Goal: Task Accomplishment & Management: Complete application form

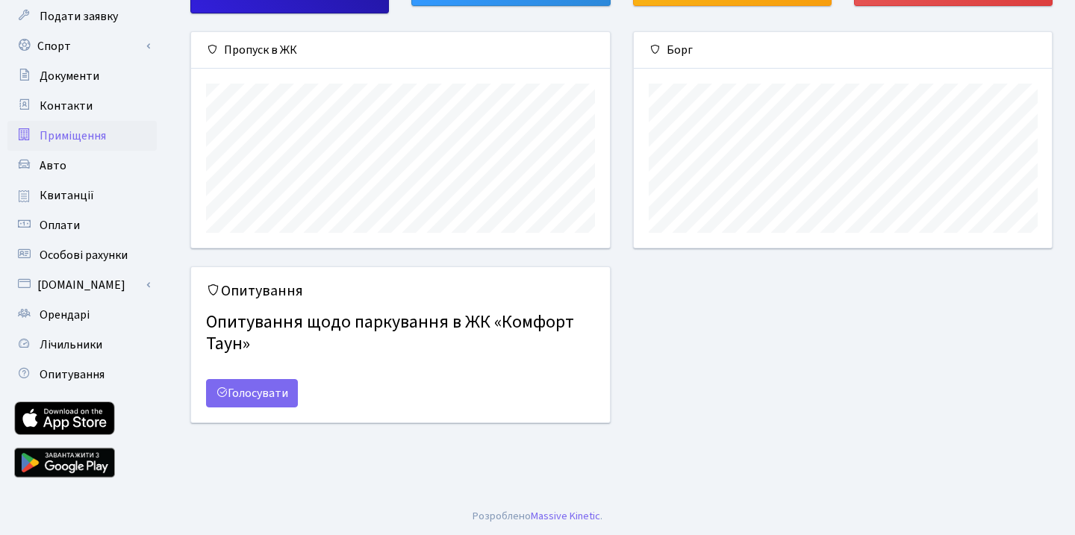
scroll to position [137, 0]
click at [93, 314] on link "Орендарі" at bounding box center [81, 315] width 149 height 30
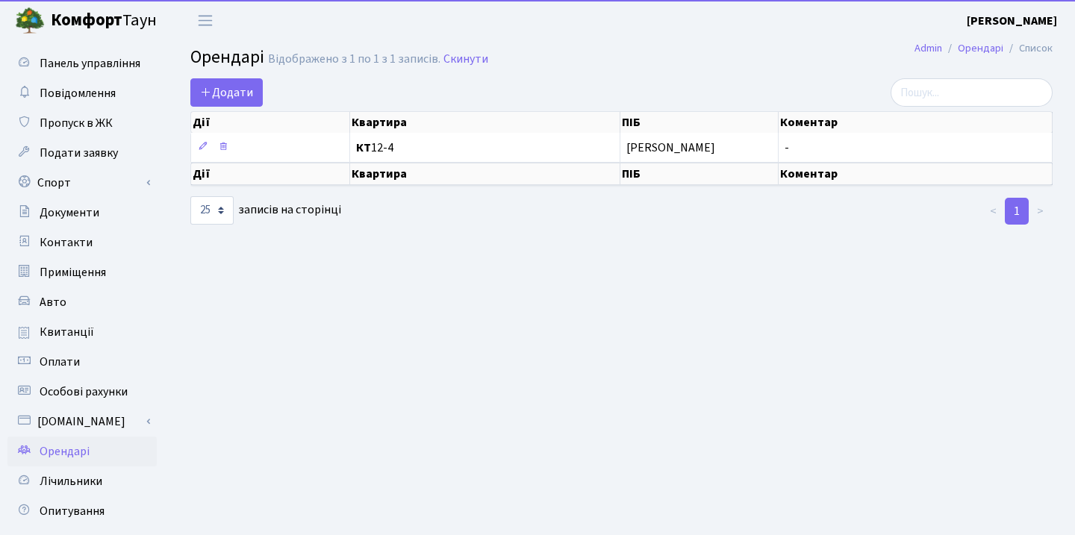
select select "25"
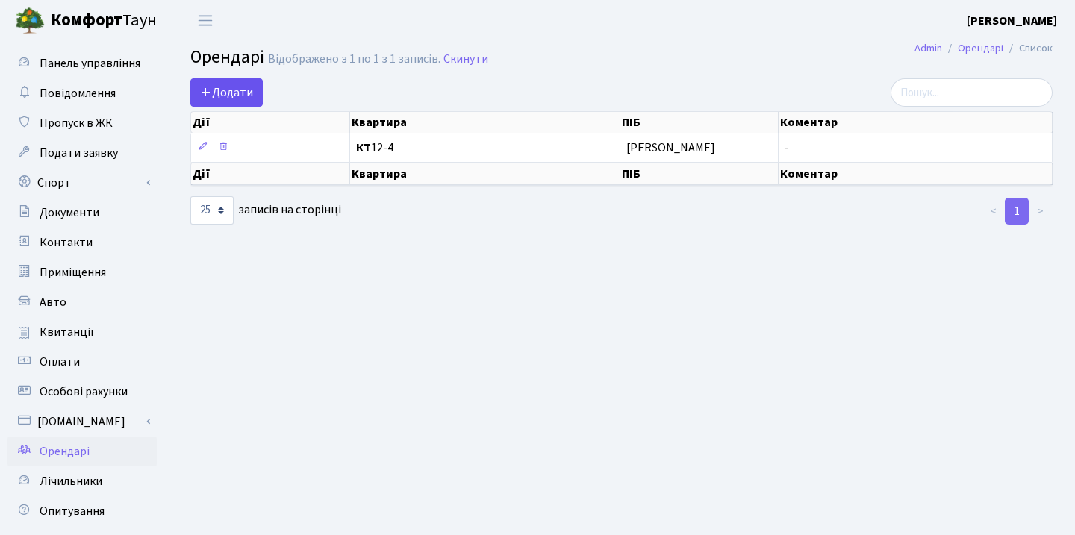
click at [225, 99] on span "Додати" at bounding box center [226, 92] width 53 height 16
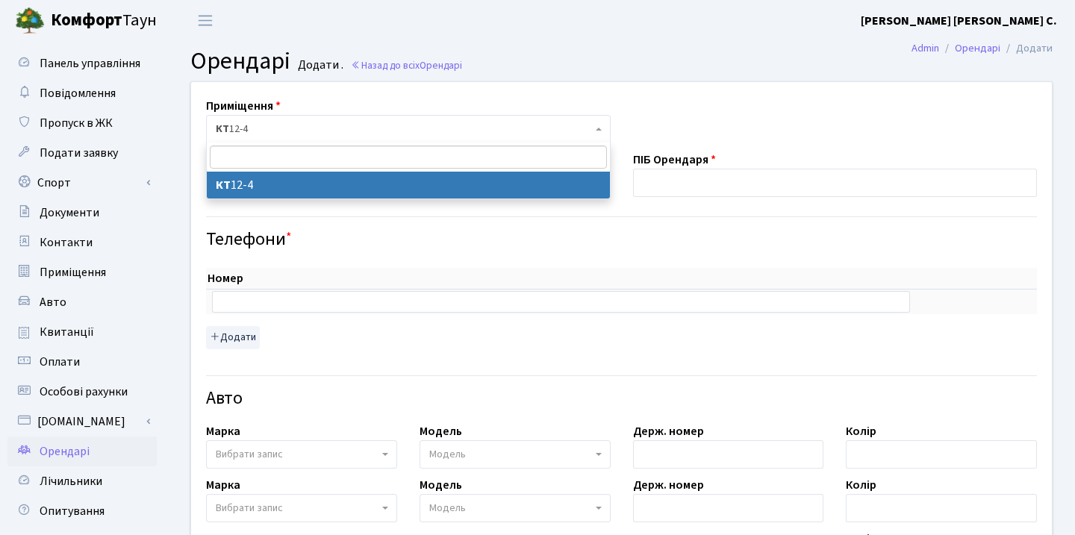
click at [264, 131] on span "КТ 12-4" at bounding box center [404, 129] width 376 height 15
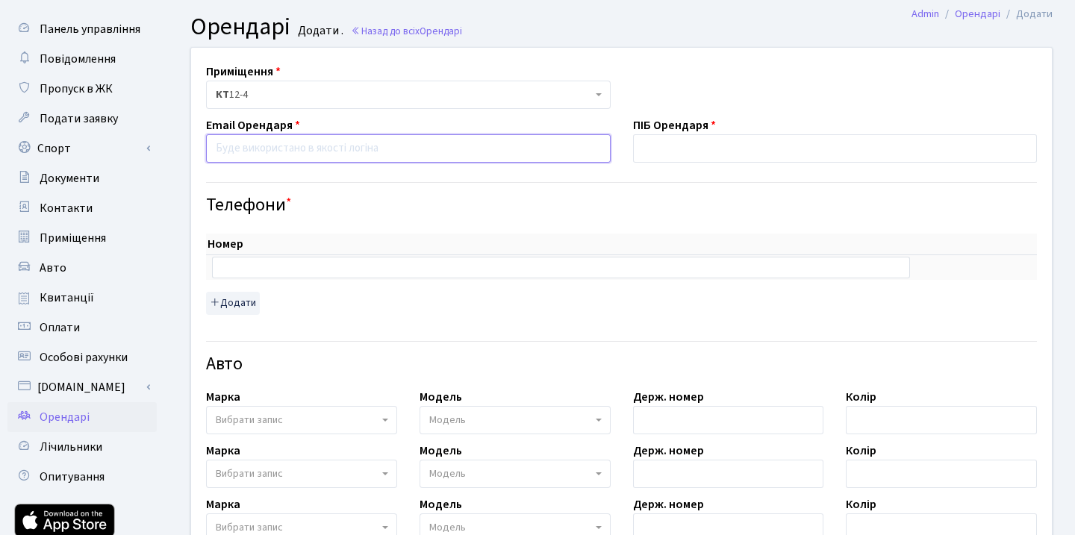
scroll to position [50, 0]
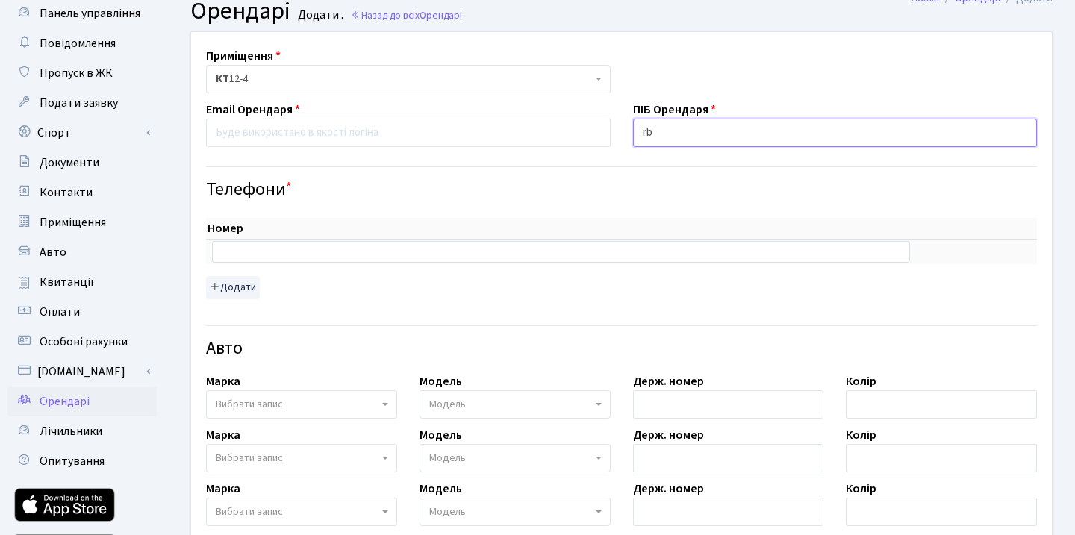
type input "r"
type input "Кирилл"
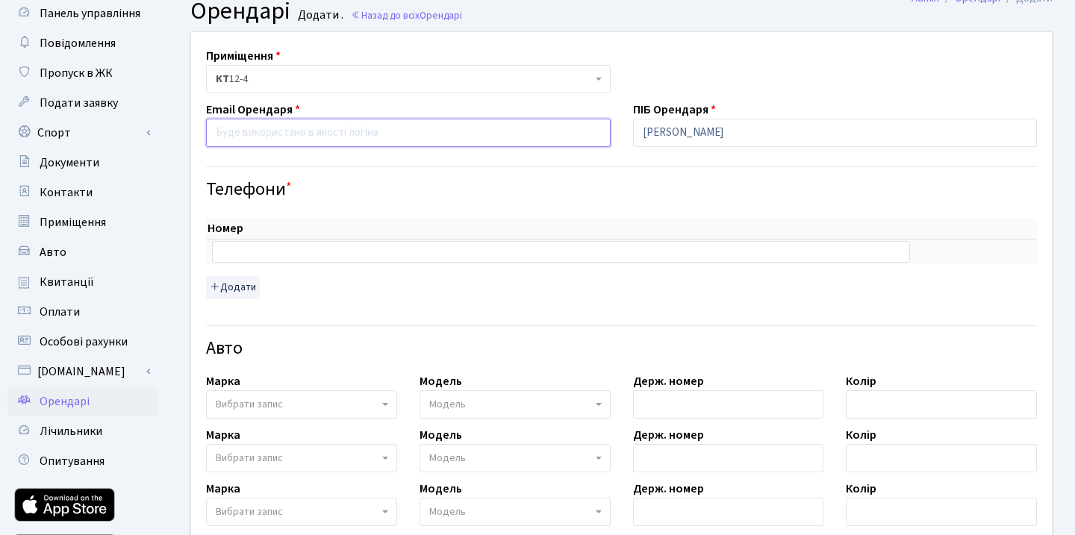
click at [401, 139] on input "email" at bounding box center [408, 133] width 404 height 28
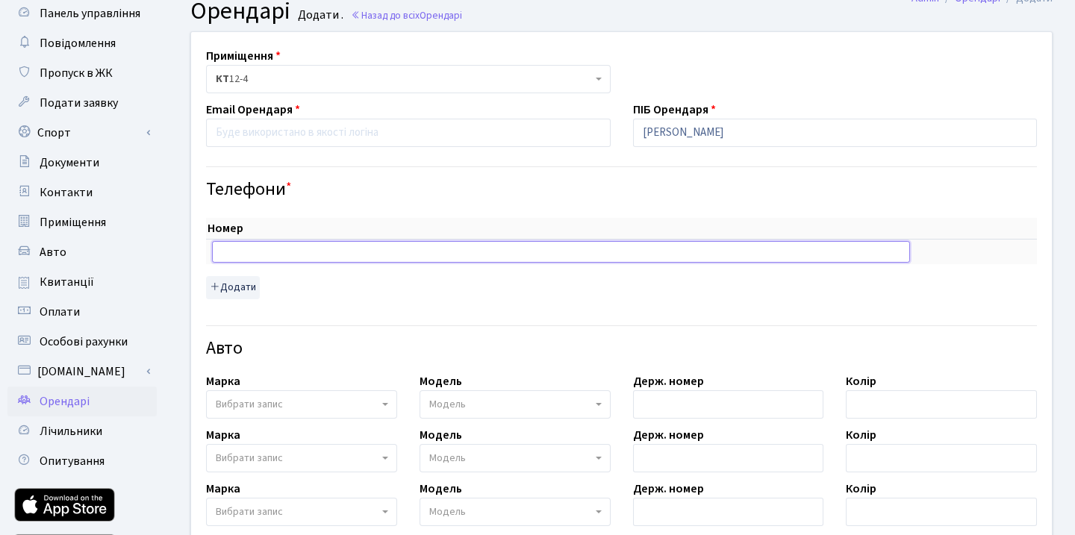
click at [303, 251] on input "text" at bounding box center [561, 251] width 698 height 21
paste input "+380951689921"
type input "+380951689921"
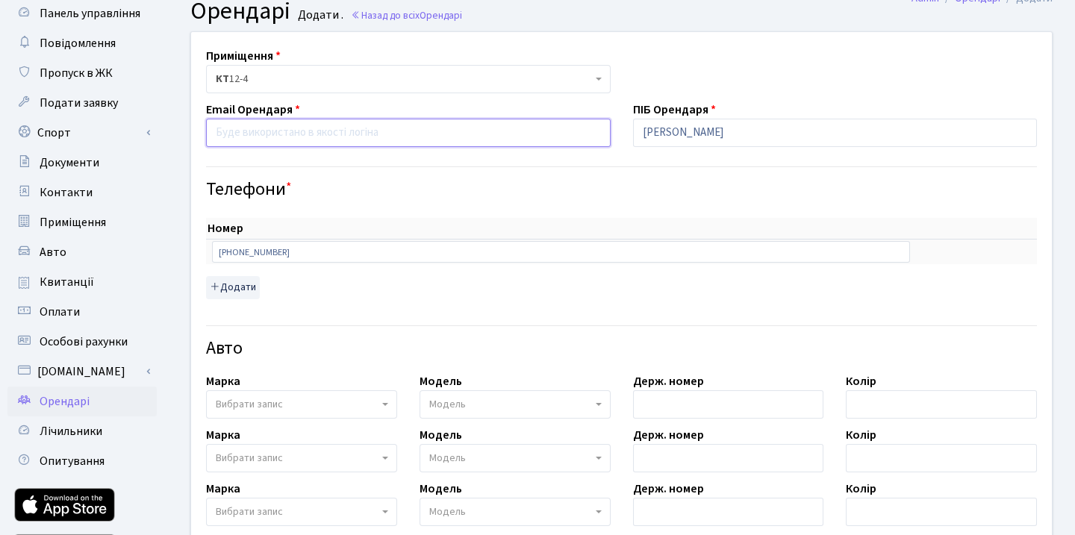
click at [301, 133] on input "email" at bounding box center [408, 133] width 404 height 28
paste input "@keriuxa"
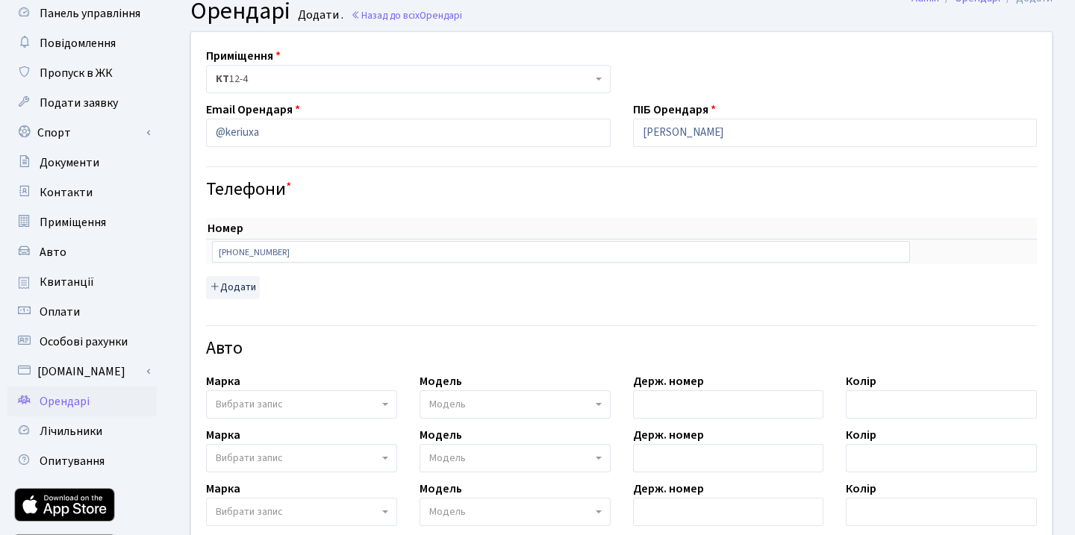
click at [443, 172] on div "Телефони *" at bounding box center [621, 177] width 853 height 46
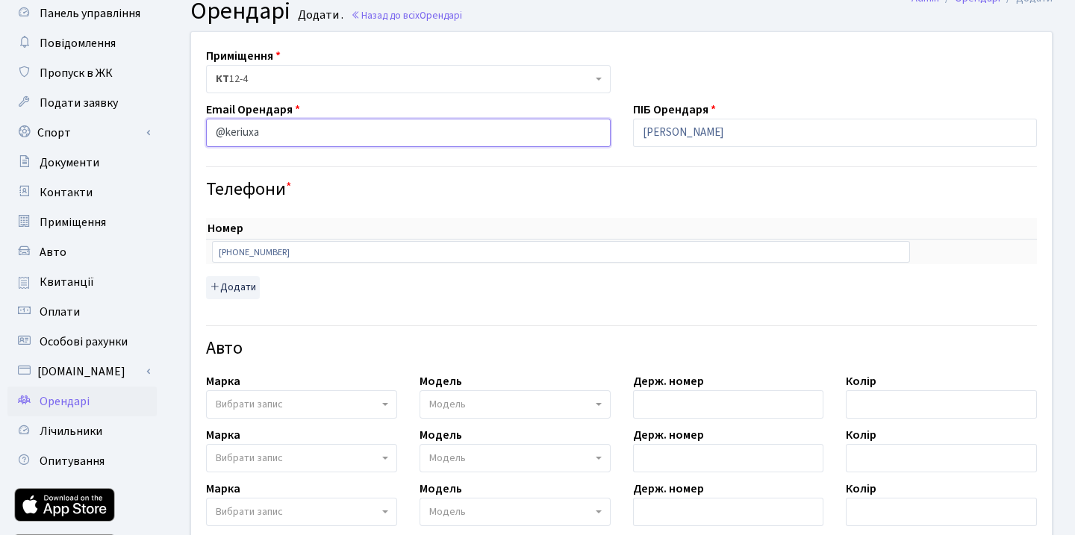
drag, startPoint x: 267, startPoint y: 126, endPoint x: 179, endPoint y: 122, distance: 88.1
click at [179, 122] on div "Приміщення <b>КТ</b>&nbsp;&nbsp;&nbsp;&nbsp;12-4 КТ 12-4 Email Орендаря @keriux…" at bounding box center [621, 474] width 884 height 887
paste input "Kirabagmet@gmail.com"
type input "Kirabagmet@gmail.com"
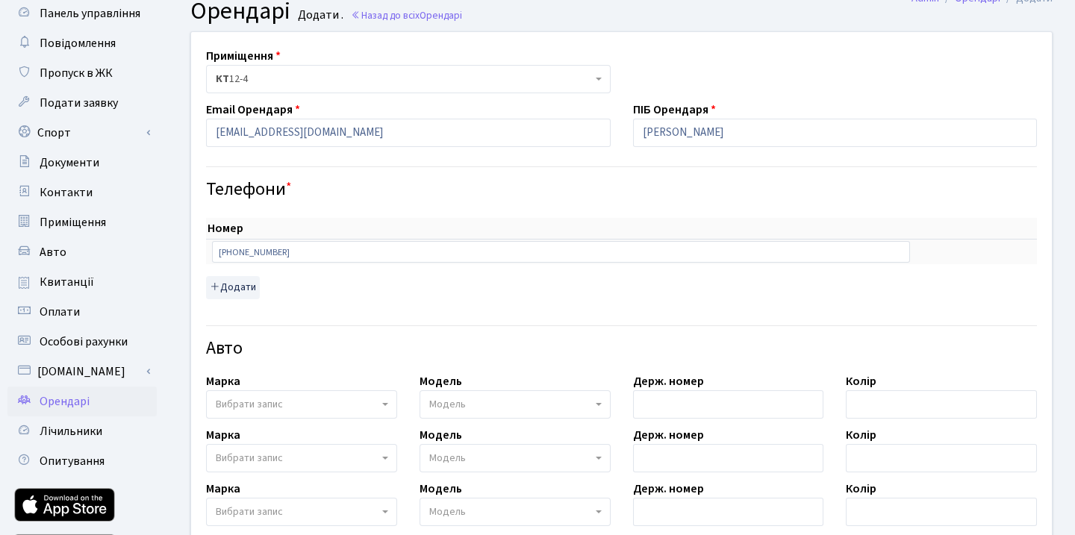
click at [334, 168] on div "Телефони *" at bounding box center [621, 177] width 853 height 46
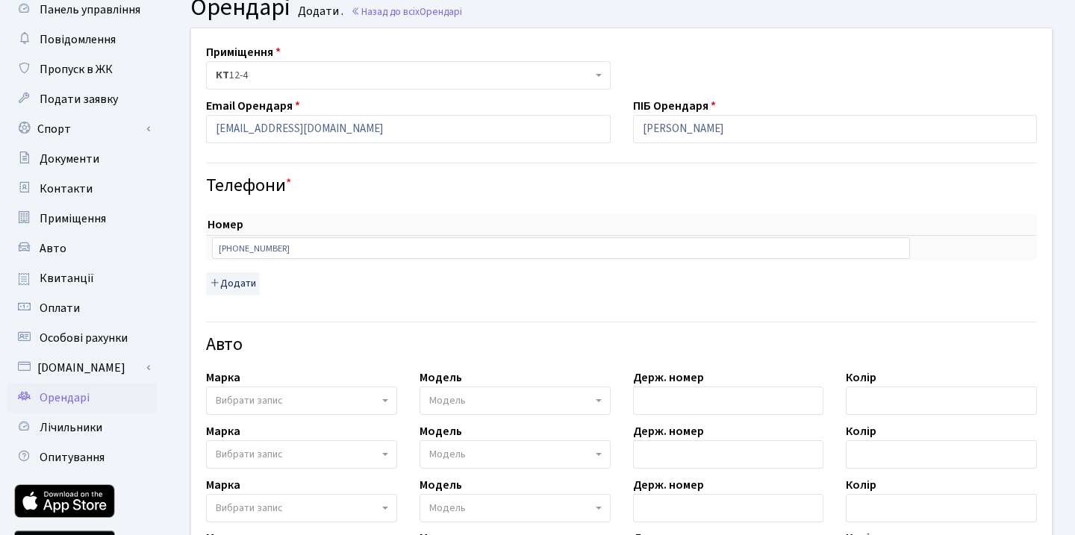
scroll to position [39, 0]
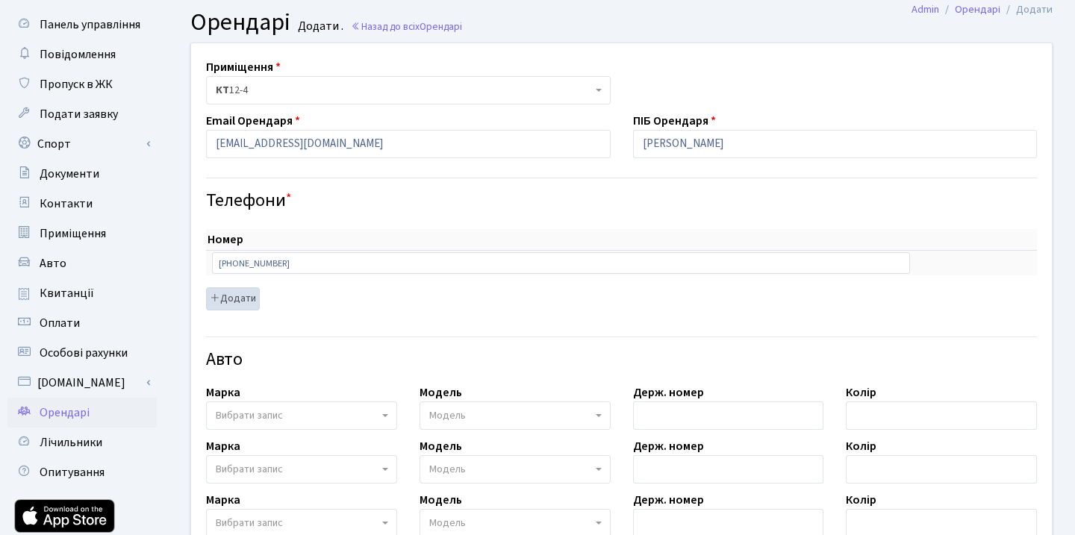
click at [251, 300] on button "Додати" at bounding box center [233, 298] width 54 height 23
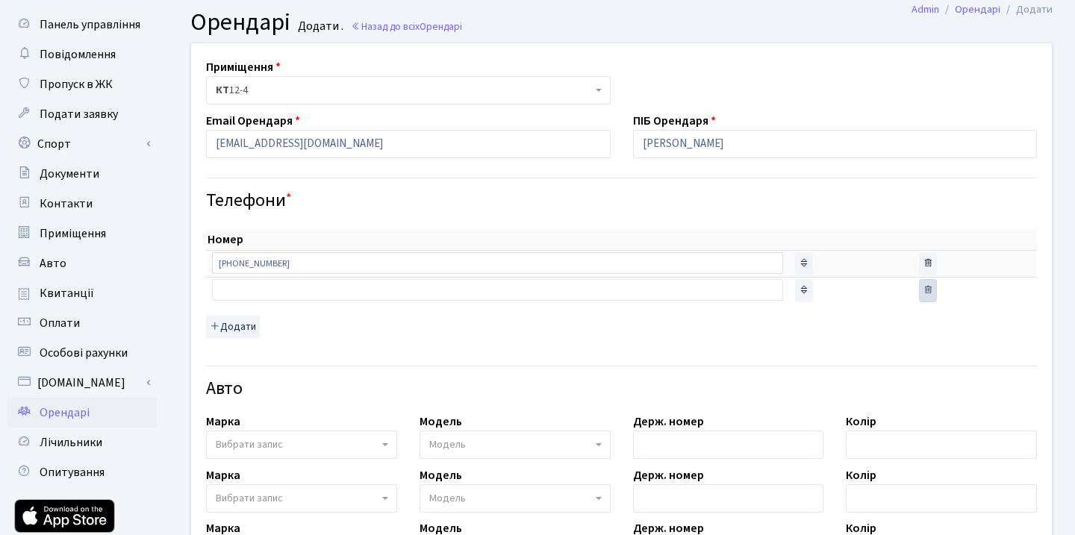
click at [927, 290] on icon "button" at bounding box center [927, 289] width 10 height 10
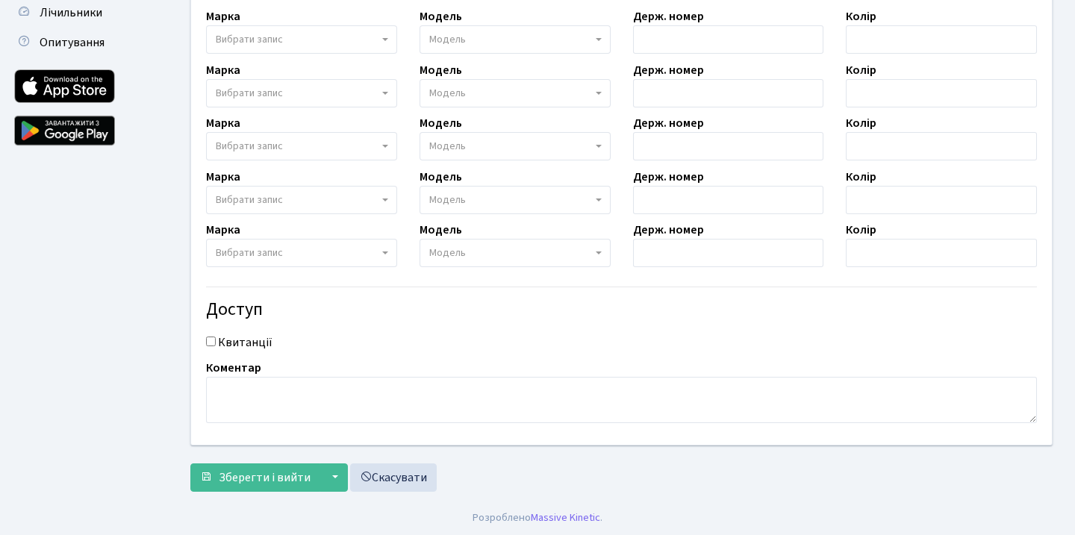
scroll to position [468, 0]
click at [269, 470] on span "Зберегти і вийти" at bounding box center [265, 478] width 92 height 16
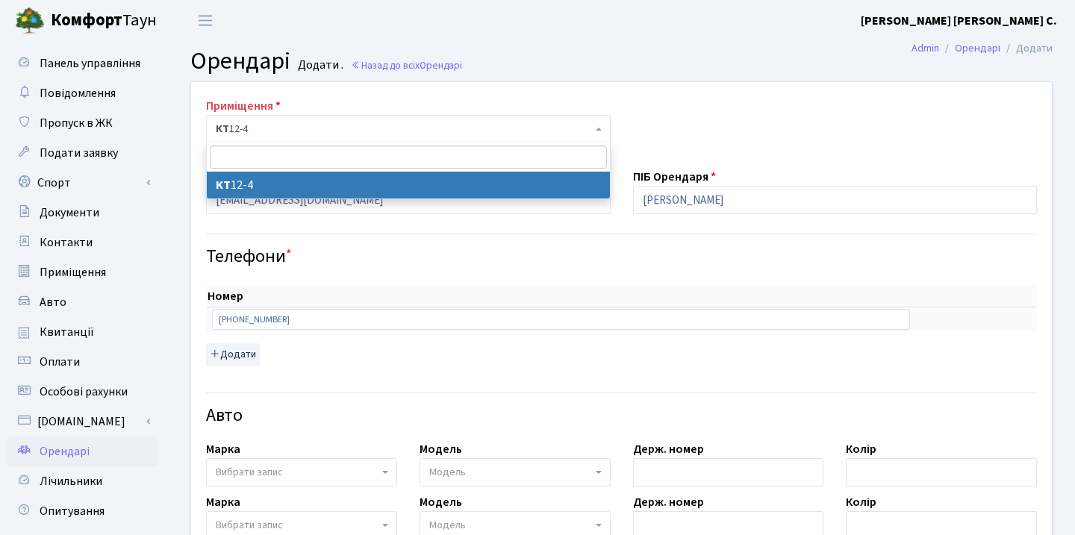
click at [372, 131] on span "КТ 12-4" at bounding box center [404, 129] width 376 height 15
click at [371, 131] on span "КТ 12-4" at bounding box center [404, 129] width 376 height 15
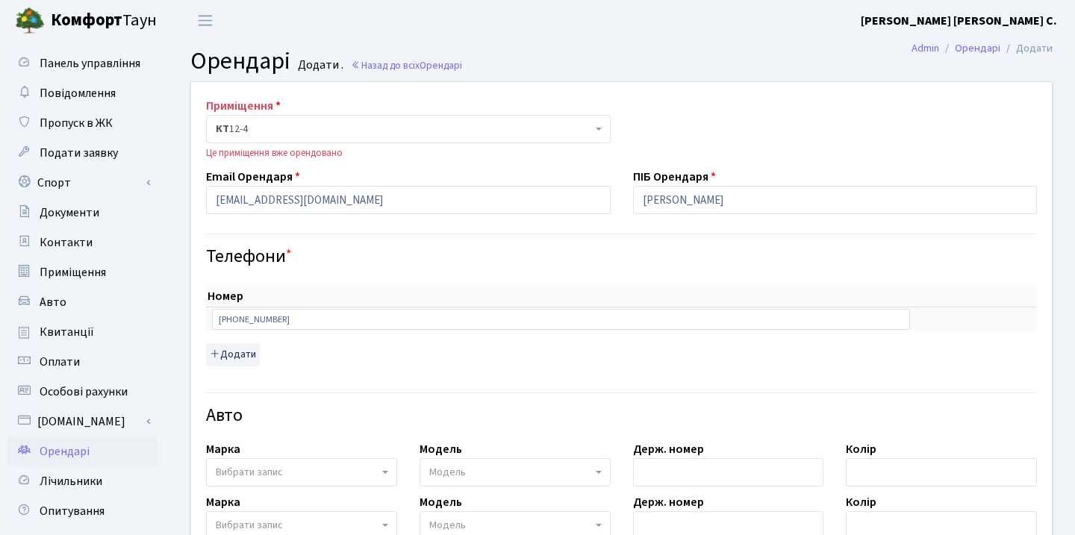
click at [62, 22] on b "Комфорт" at bounding box center [87, 20] width 72 height 24
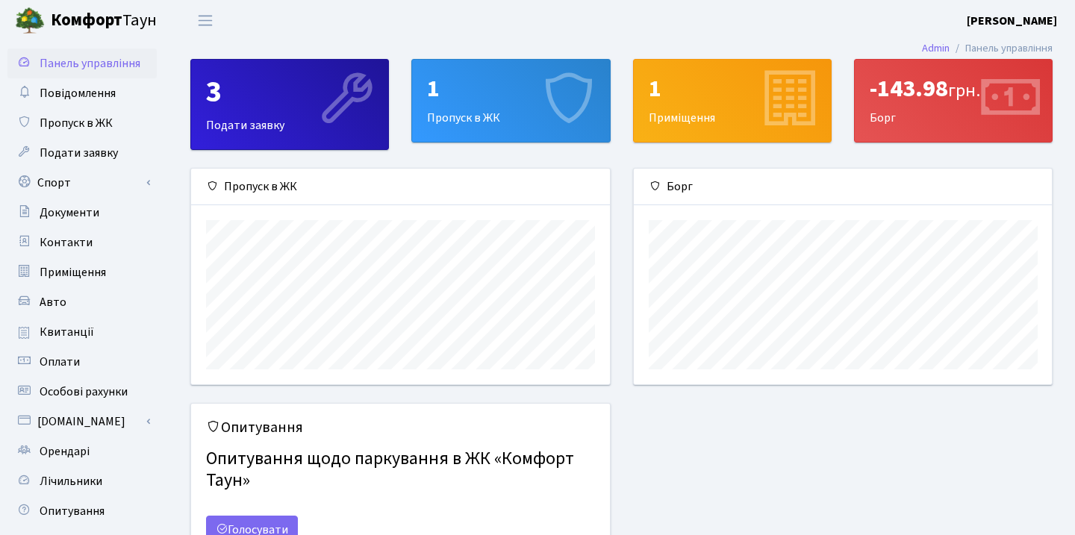
scroll to position [216, 418]
click at [990, 15] on b "[PERSON_NAME]" at bounding box center [1011, 21] width 90 height 16
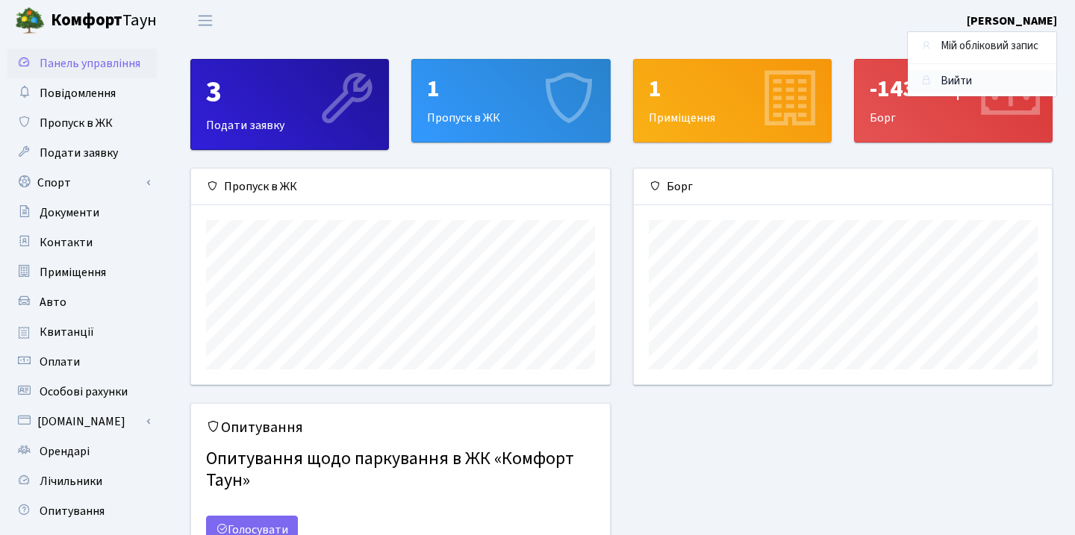
click at [960, 86] on link "Вийти" at bounding box center [981, 81] width 149 height 23
